Goal: Task Accomplishment & Management: Manage account settings

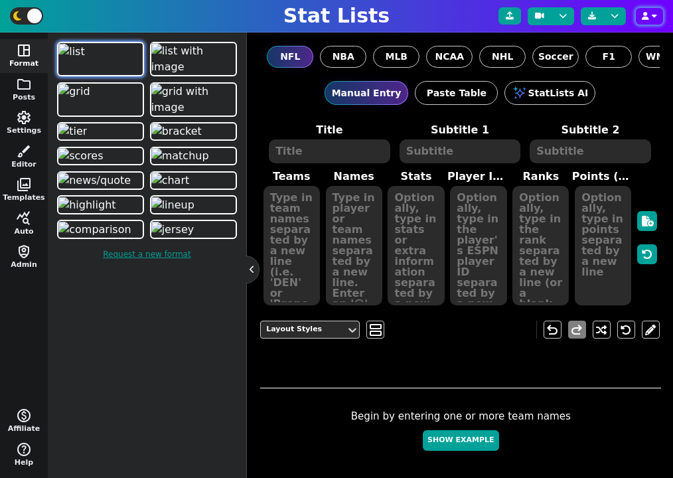
click at [647, 21] on button "button" at bounding box center [648, 16] width 27 height 17
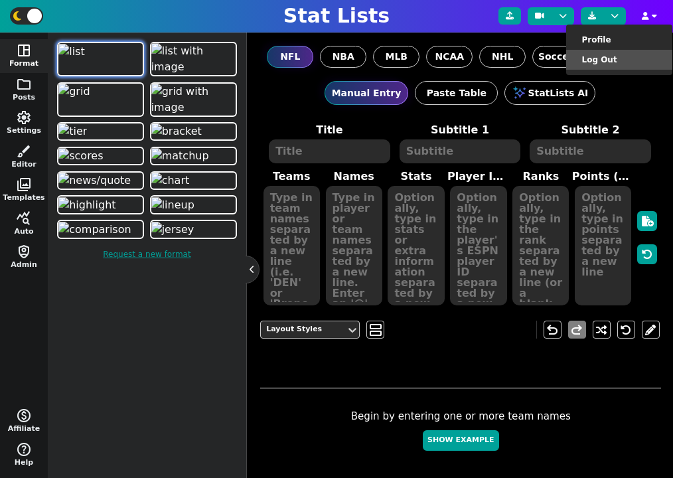
click at [607, 58] on li "Log Out" at bounding box center [619, 60] width 106 height 20
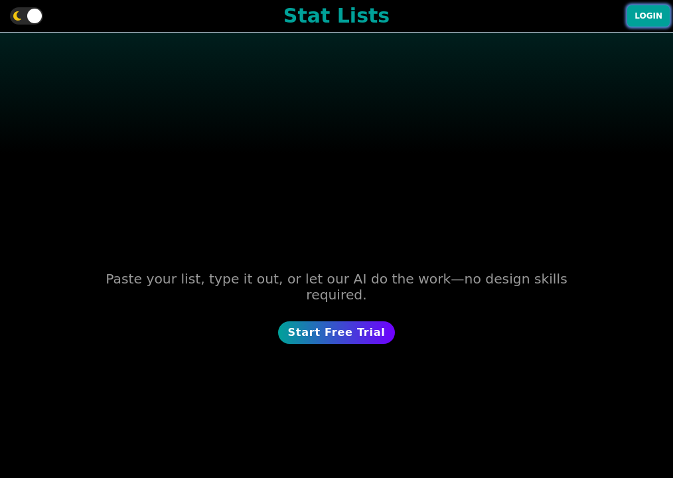
click at [645, 20] on button "Login" at bounding box center [648, 15] width 42 height 21
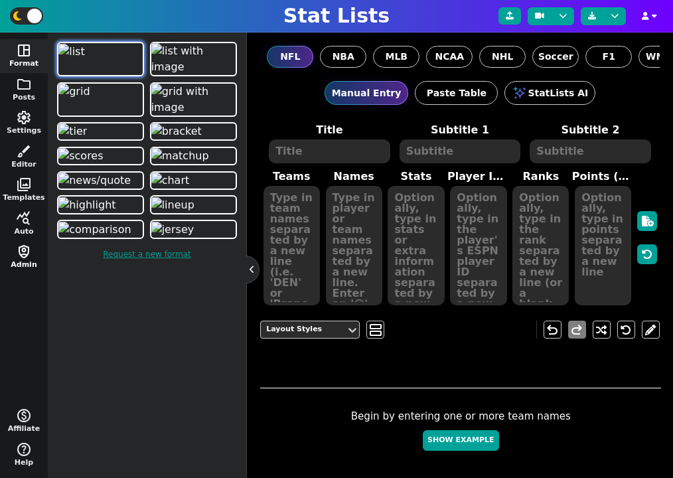
click at [27, 259] on button "shield_person Admin" at bounding box center [24, 257] width 48 height 34
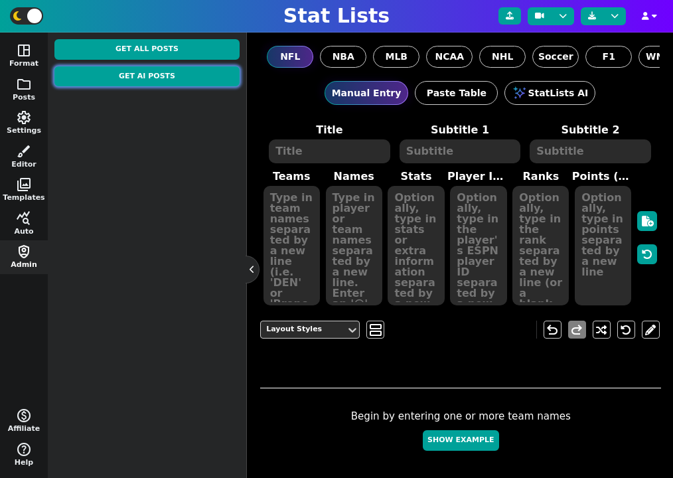
click at [159, 78] on button "Get AI Posts" at bounding box center [146, 76] width 185 height 21
